Goal: Transaction & Acquisition: Book appointment/travel/reservation

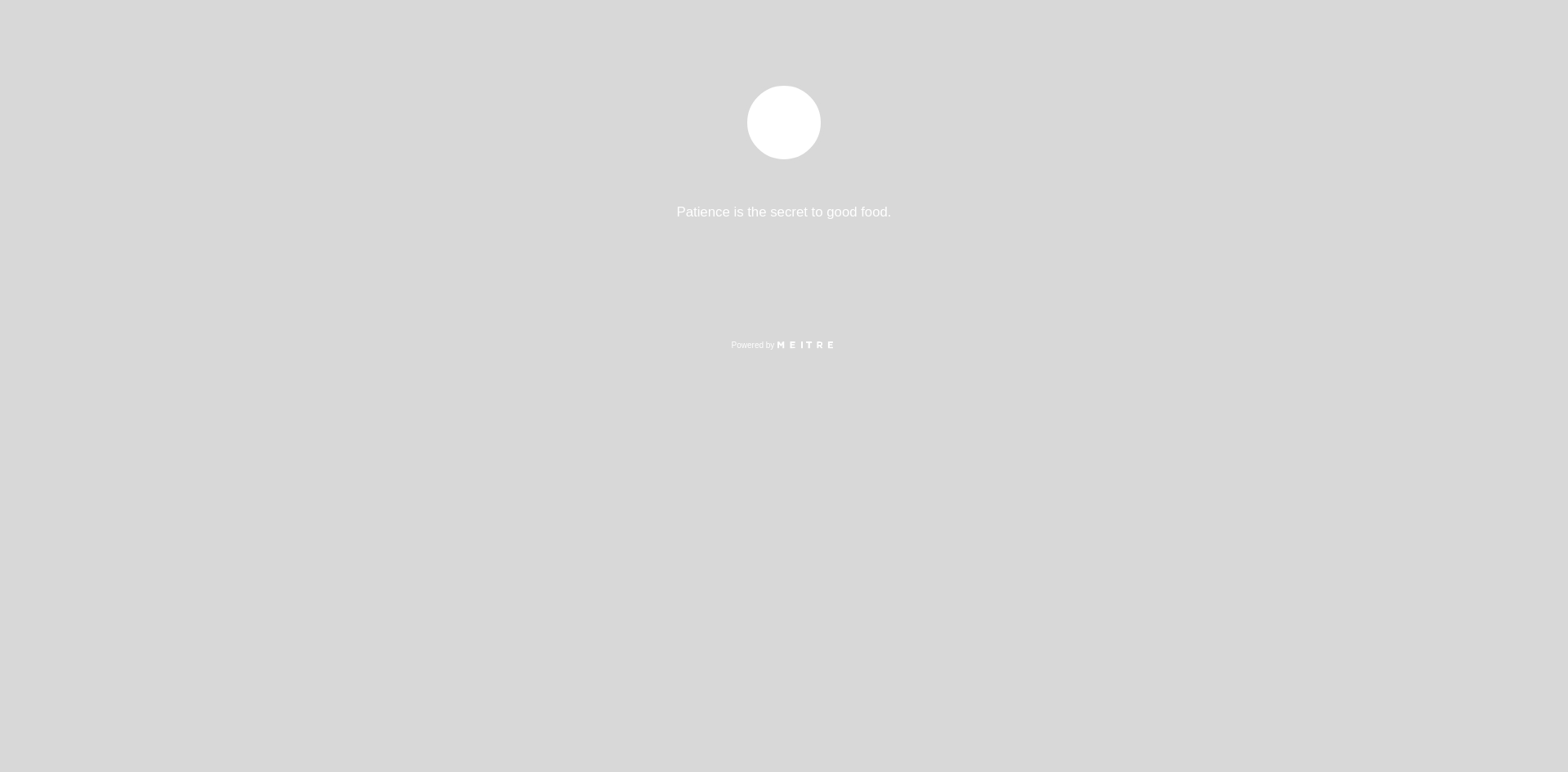
select select "es"
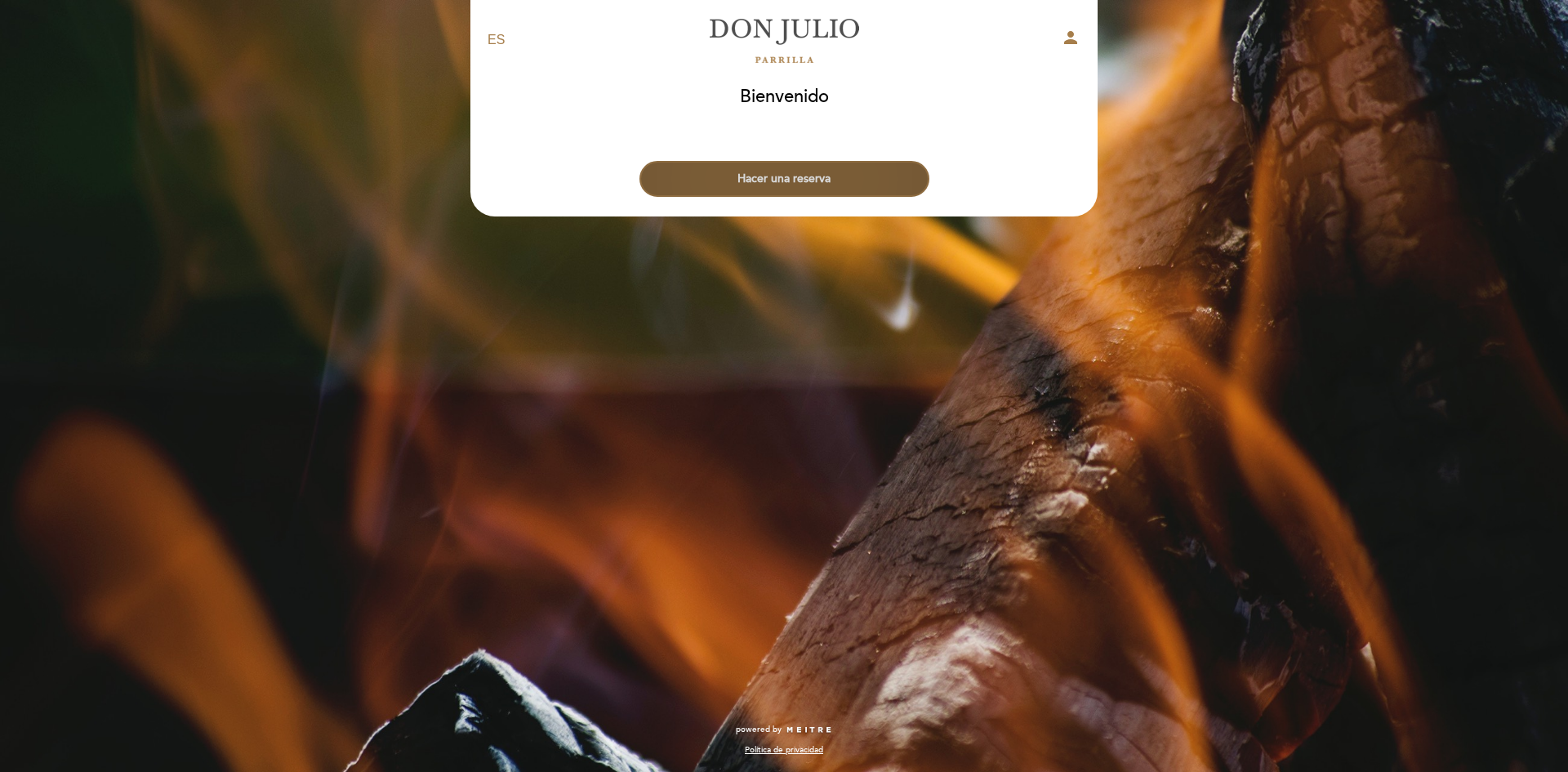
click at [836, 181] on button "Hacer una reserva" at bounding box center [784, 179] width 290 height 36
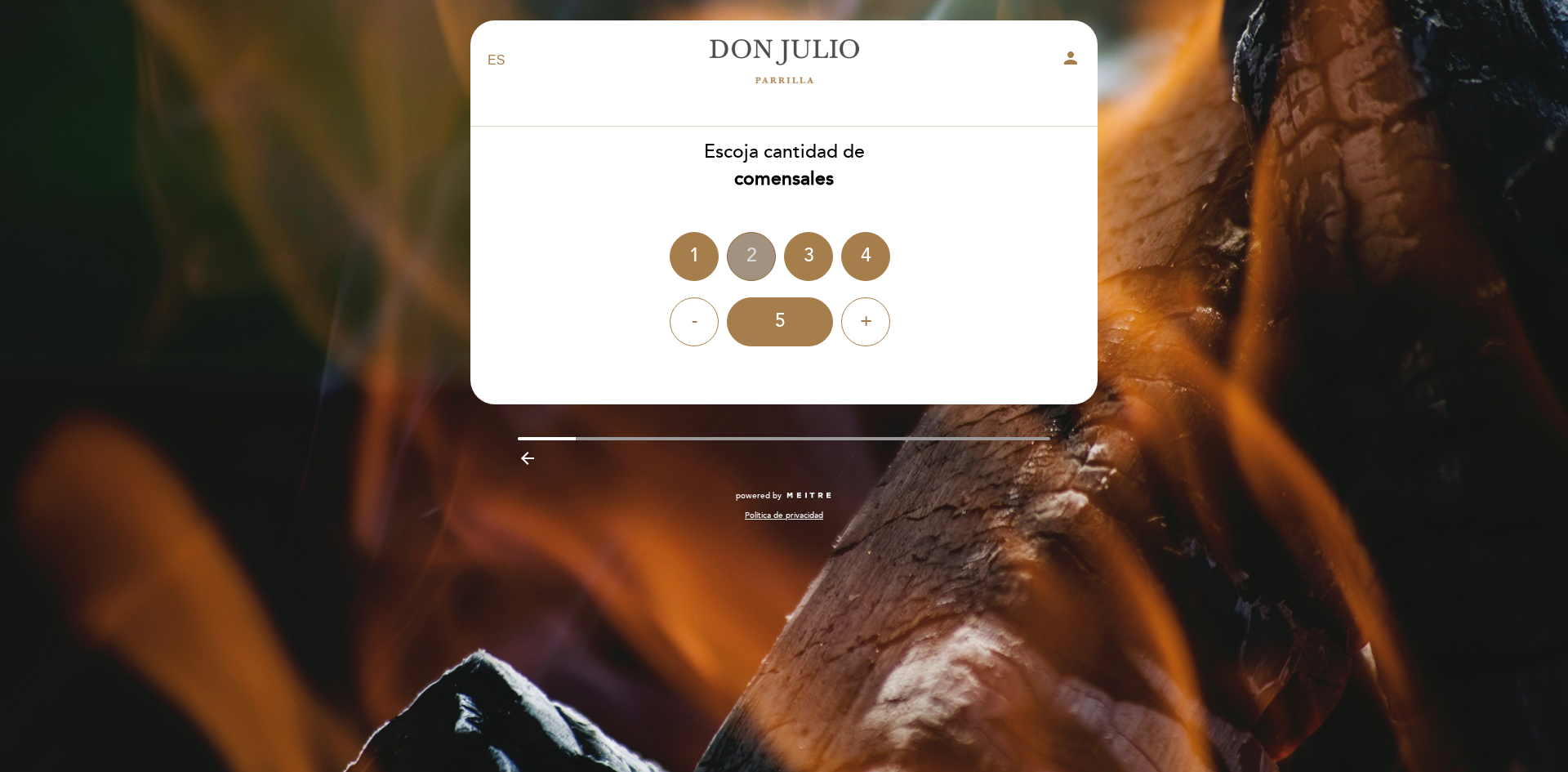
click at [765, 261] on div "2" at bounding box center [751, 256] width 49 height 49
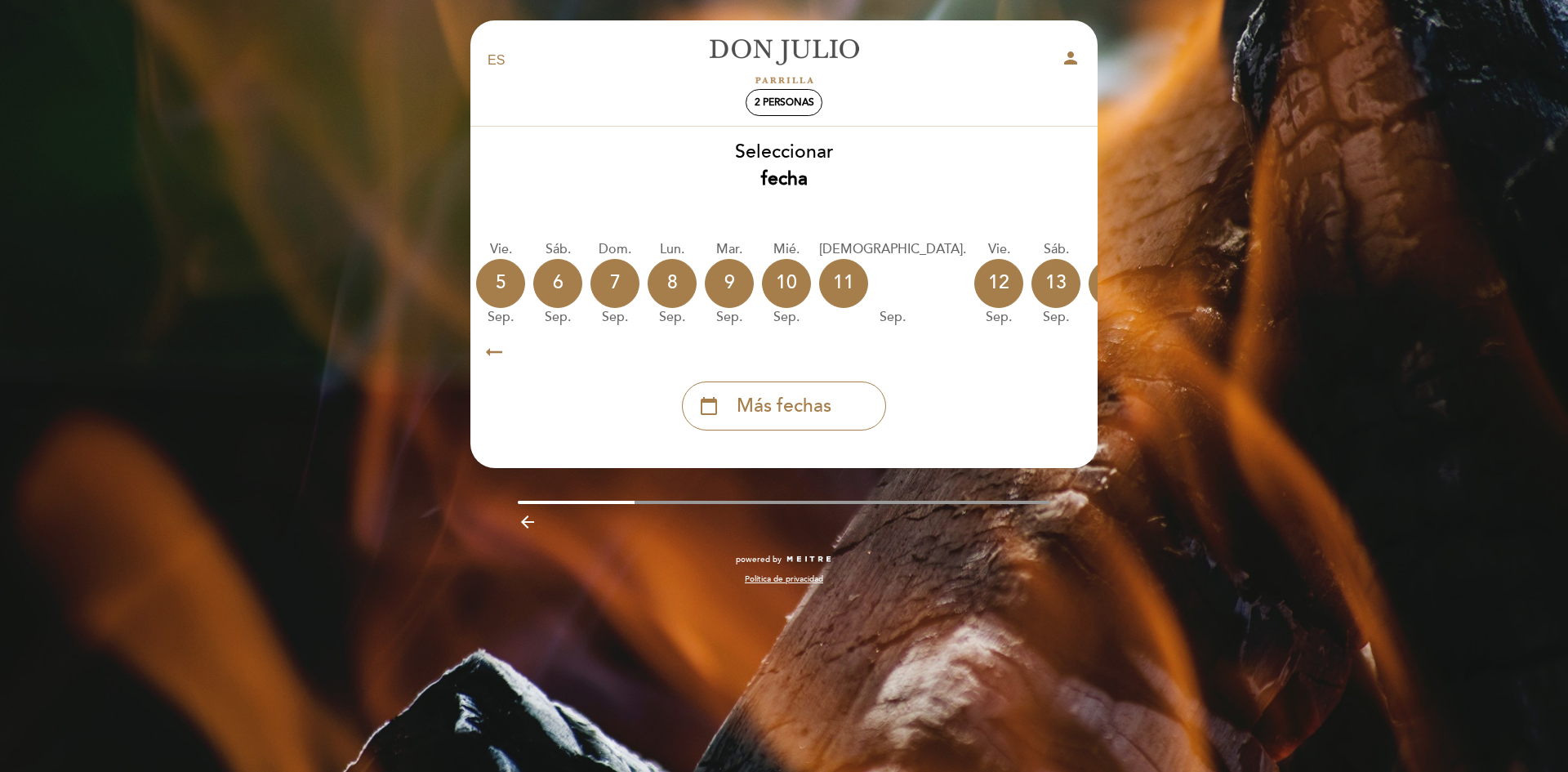
scroll to position [0, 480]
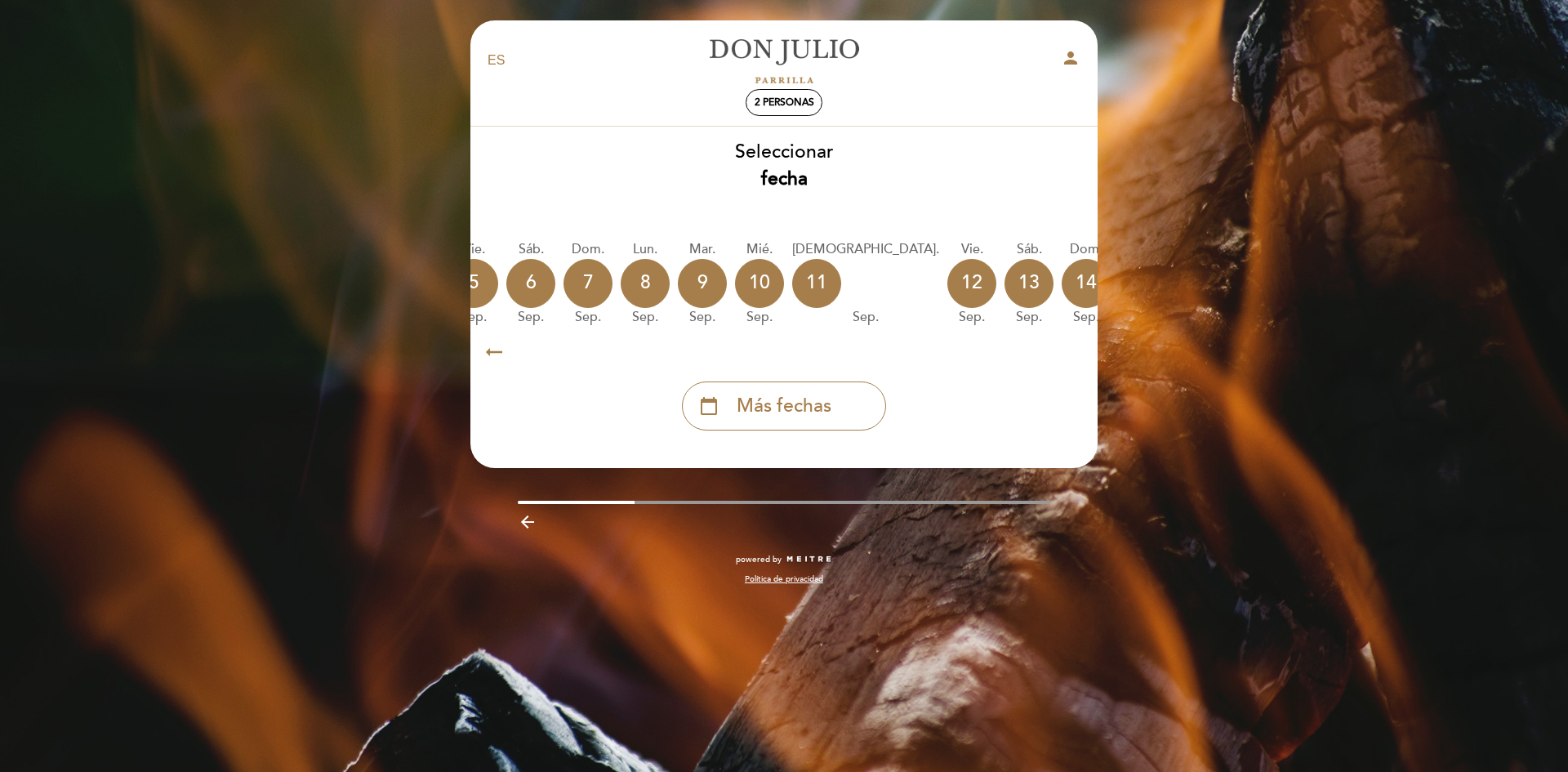
drag, startPoint x: 1046, startPoint y: 339, endPoint x: 1119, endPoint y: 332, distance: 73.3
click at [1119, 332] on div "EN ES PT [PERSON_NAME] person 2 personas [GEOGRAPHIC_DATA] [GEOGRAPHIC_DATA], C…" at bounding box center [784, 386] width 1568 height 772
click at [1248, 284] on icon "calendar_today" at bounding box center [1258, 283] width 20 height 28
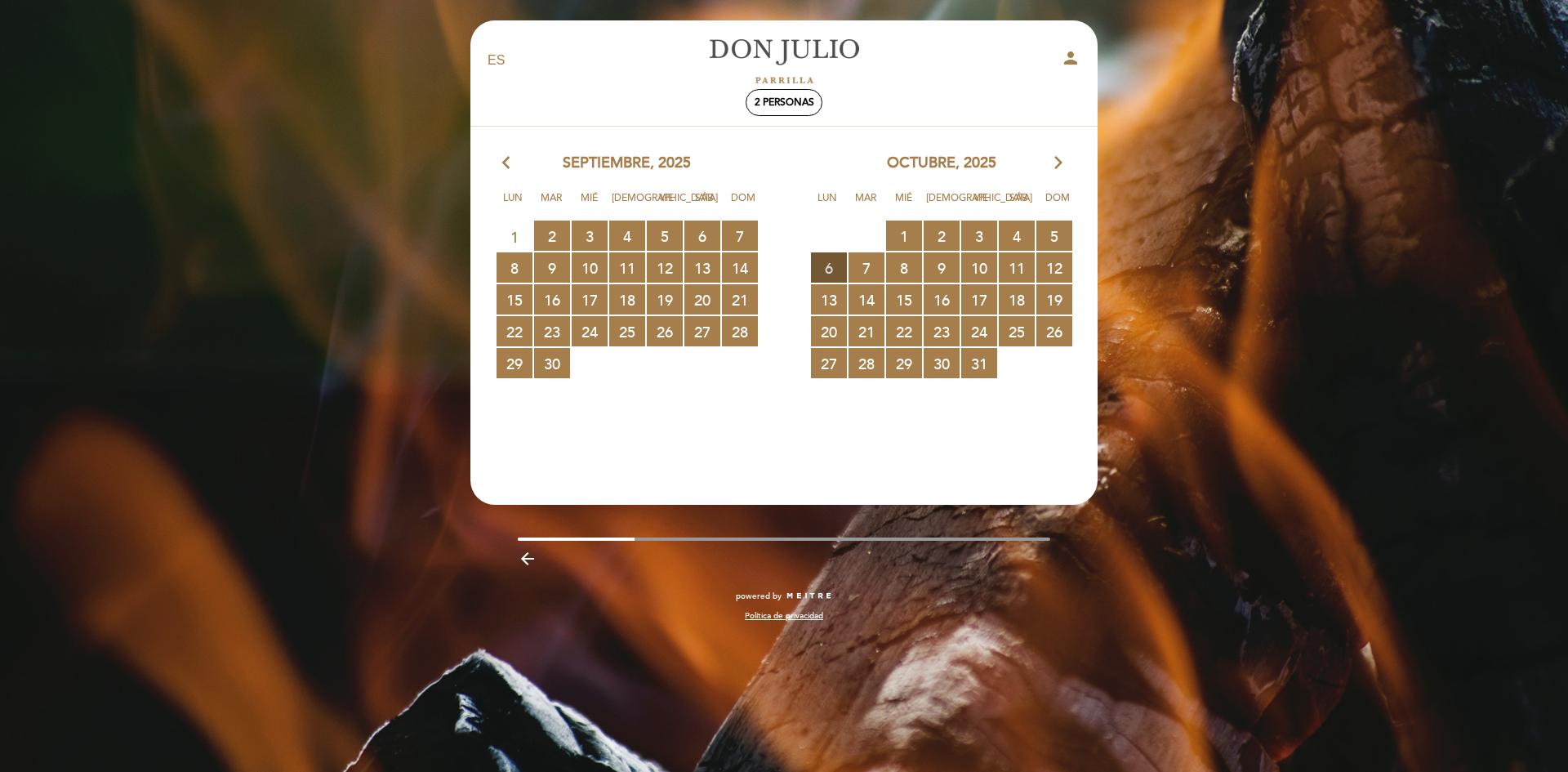
click at [835, 267] on span "6 RESERVAS DISPONIBLES" at bounding box center [829, 267] width 36 height 31
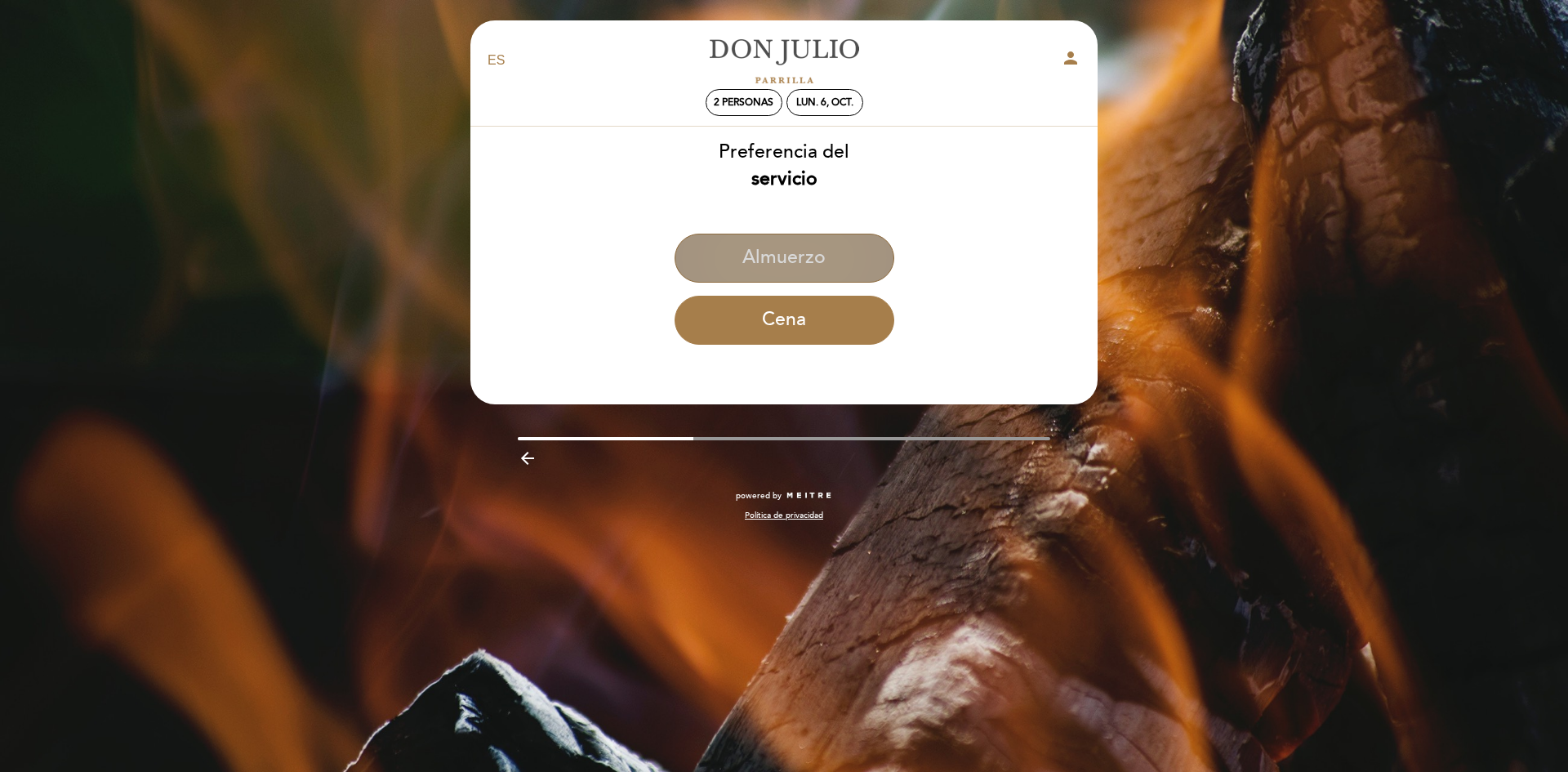
click at [847, 242] on button "Almuerzo" at bounding box center [784, 257] width 219 height 49
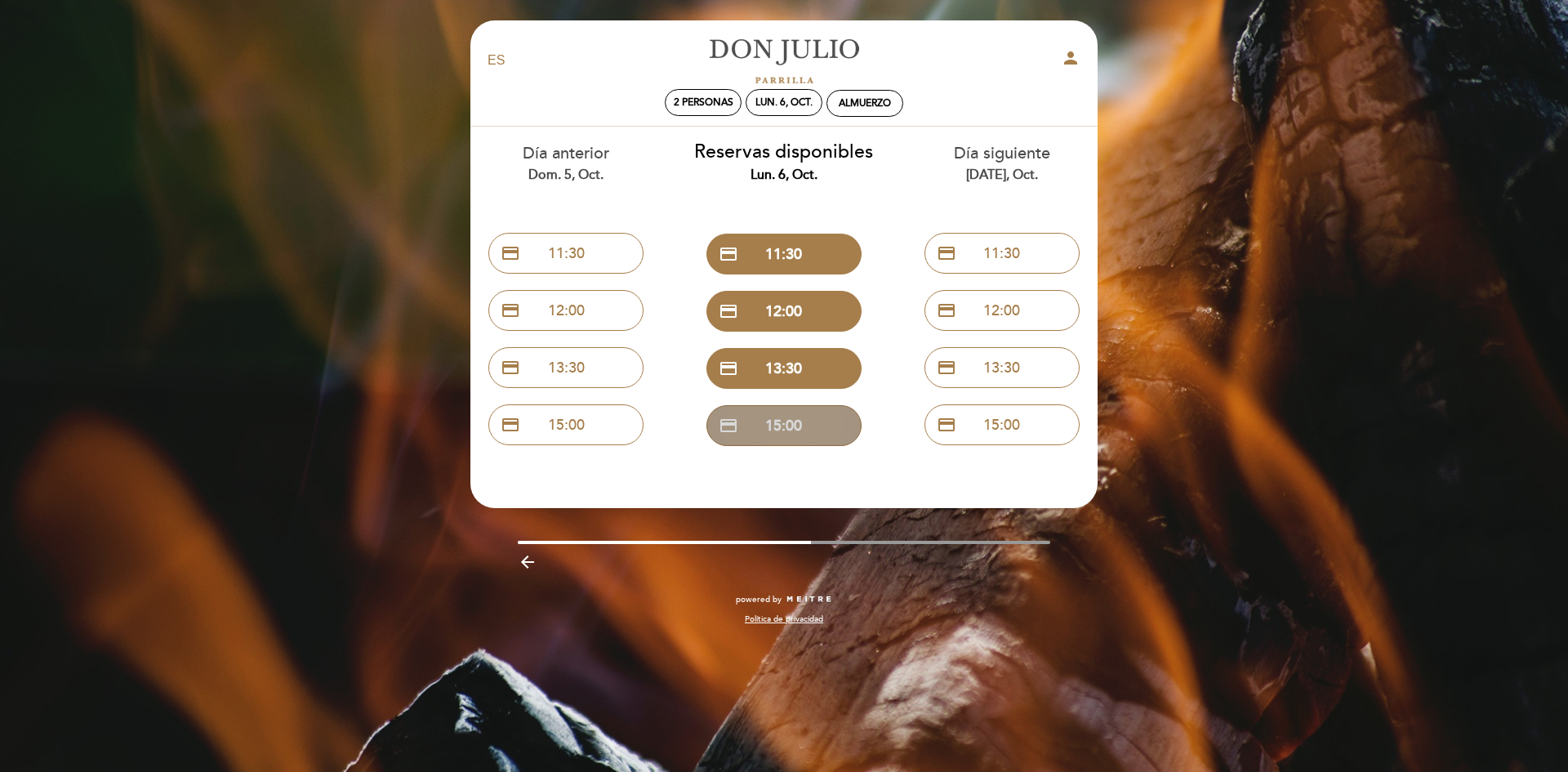
click at [789, 413] on button "credit_card 15:00" at bounding box center [784, 426] width 155 height 41
